Goal: Information Seeking & Learning: Learn about a topic

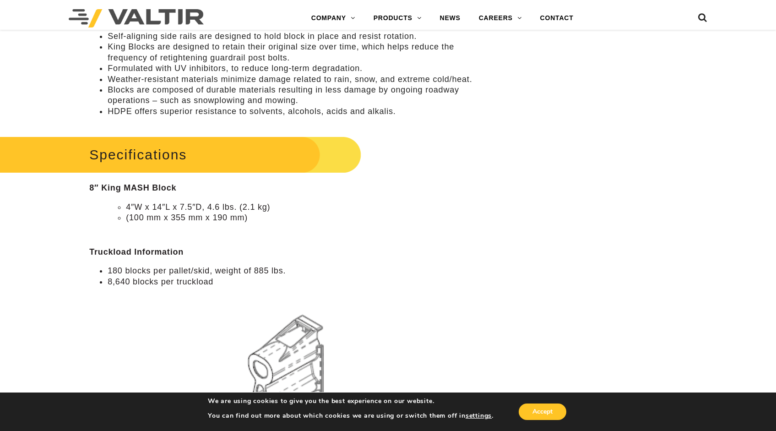
scroll to position [717, 0]
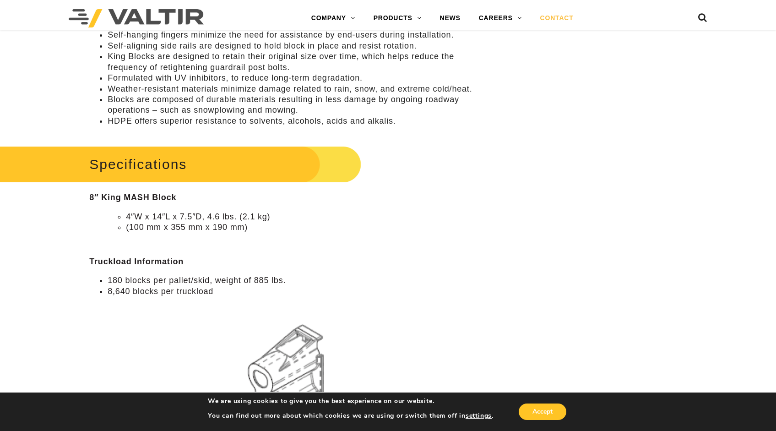
click at [552, 18] on link "CONTACT" at bounding box center [557, 18] width 52 height 18
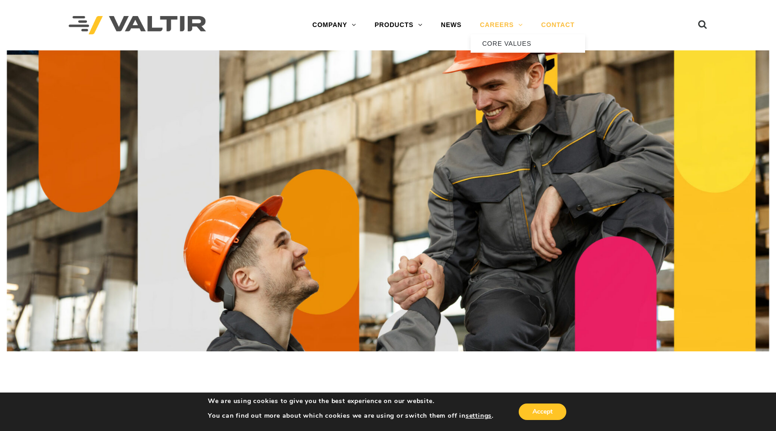
click at [508, 23] on link "CAREERS" at bounding box center [500, 25] width 61 height 18
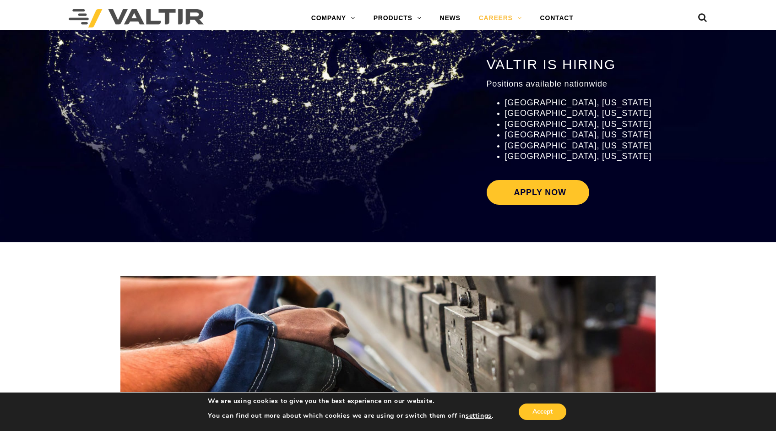
scroll to position [1104, 0]
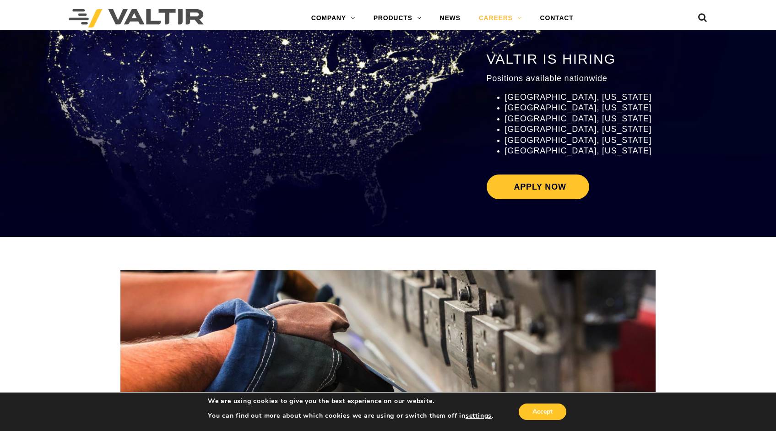
click at [522, 128] on span "[GEOGRAPHIC_DATA], [US_STATE]" at bounding box center [578, 128] width 147 height 9
